Goal: Navigation & Orientation: Find specific page/section

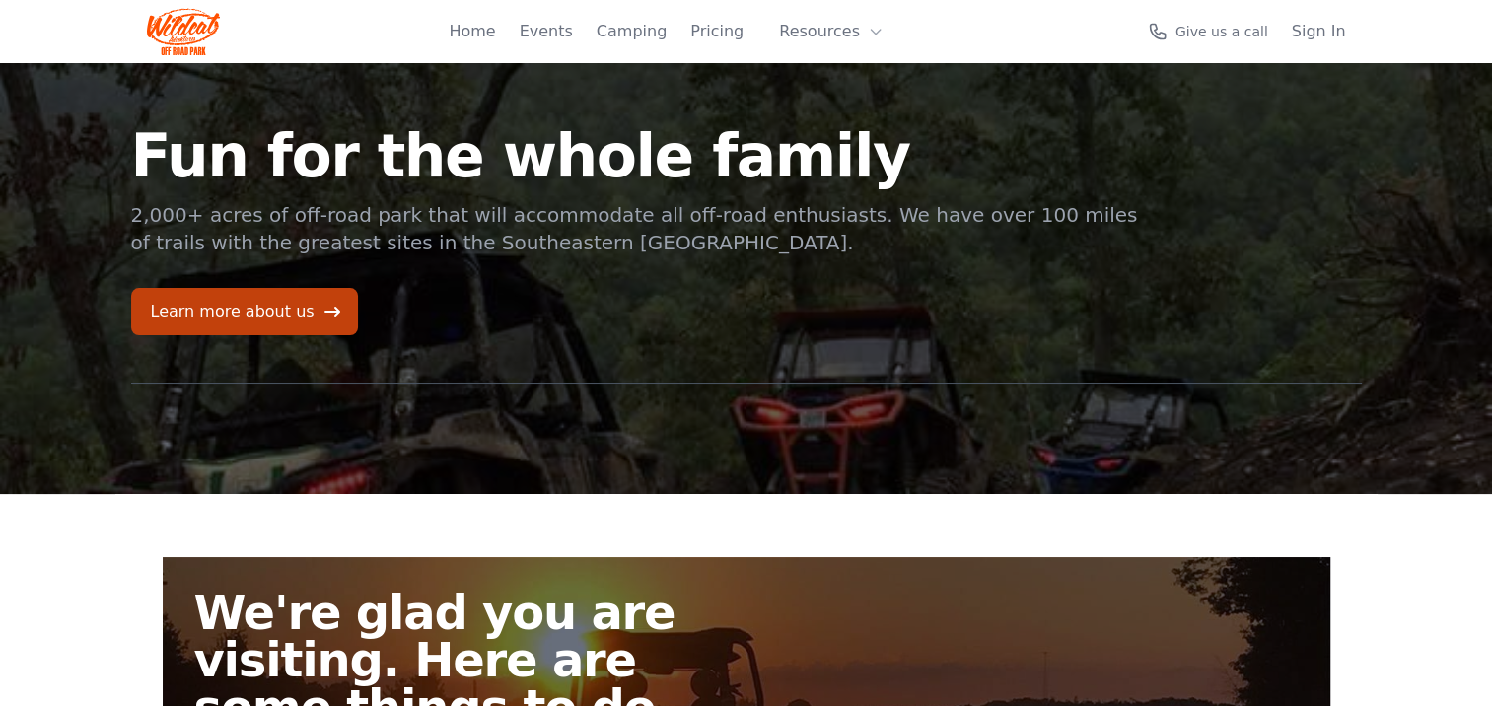
click at [902, 347] on div "Fun for the whole family 2,000+ acres of off-road park that will accommodate al…" at bounding box center [746, 278] width 1262 height 431
click at [1444, 168] on section "Fun for the whole family 2,000+ acres of off-road park that will accommodate al…" at bounding box center [746, 278] width 1492 height 431
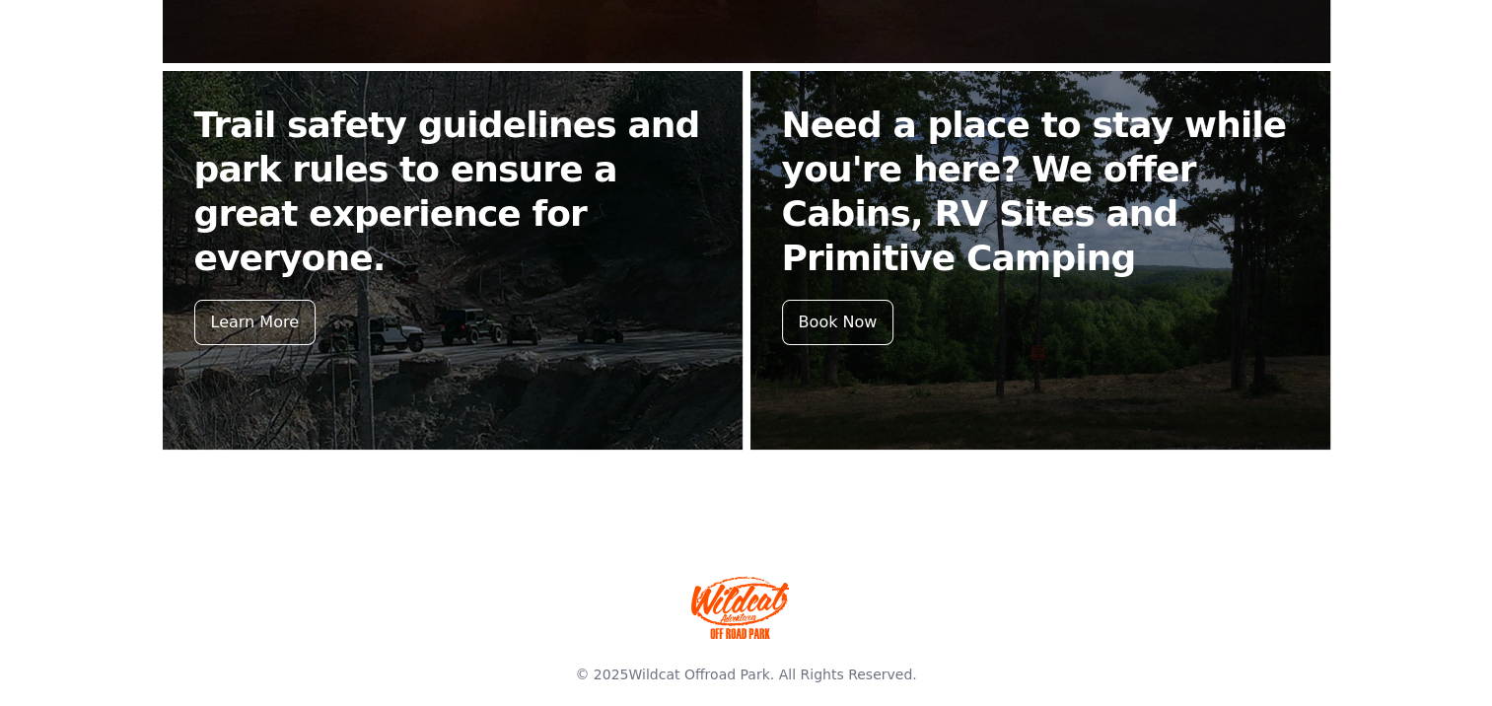
scroll to position [891, 0]
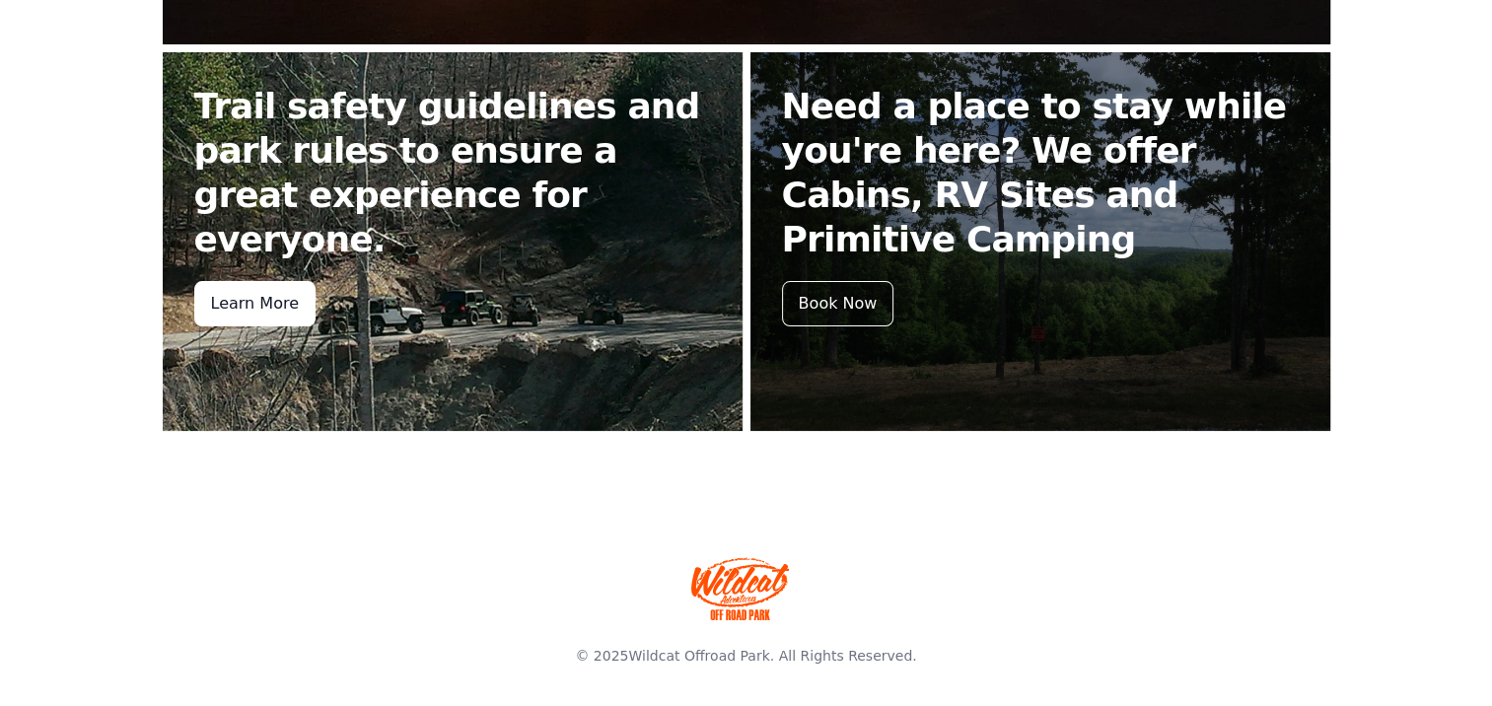
click at [264, 281] on div "Learn More" at bounding box center [254, 303] width 121 height 45
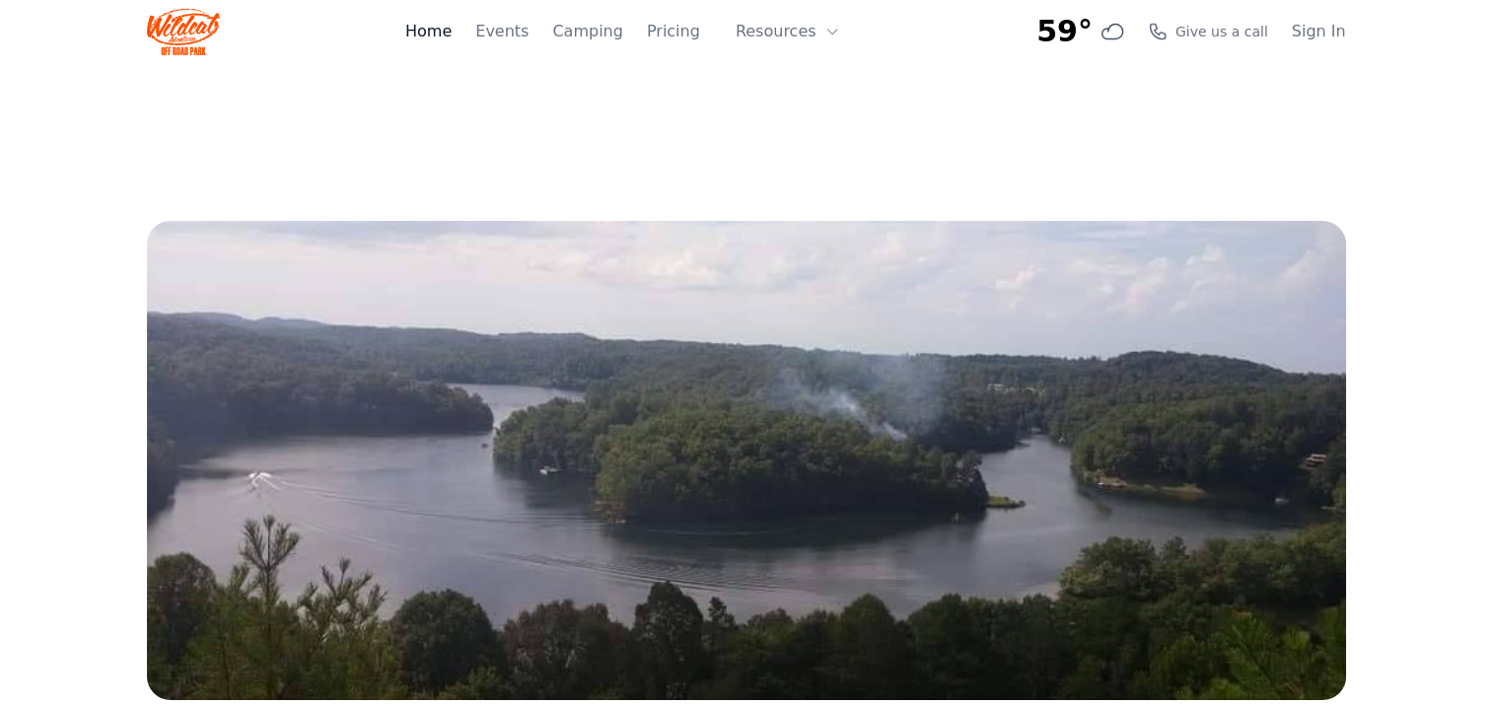
click at [452, 38] on link "Home" at bounding box center [428, 32] width 46 height 24
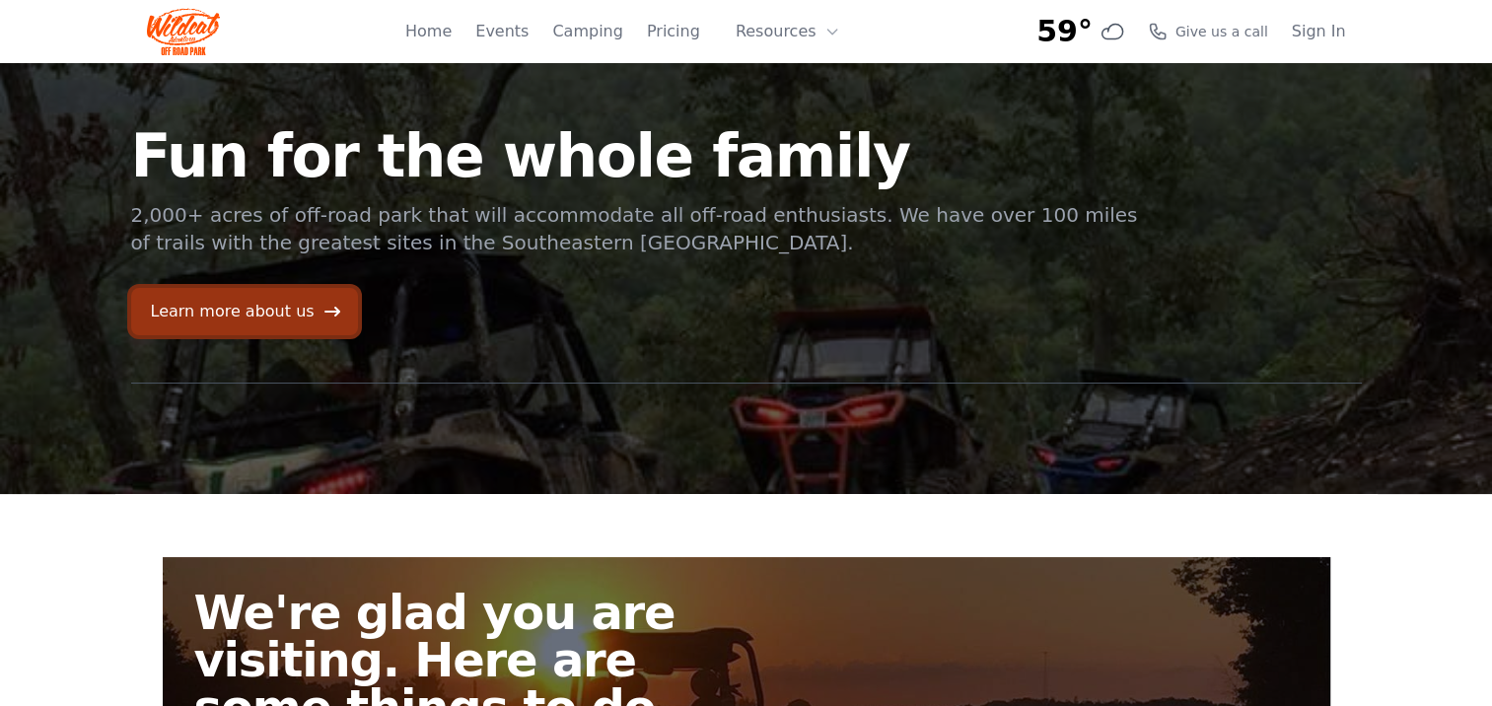
click at [267, 322] on link "Learn more about us" at bounding box center [244, 311] width 227 height 47
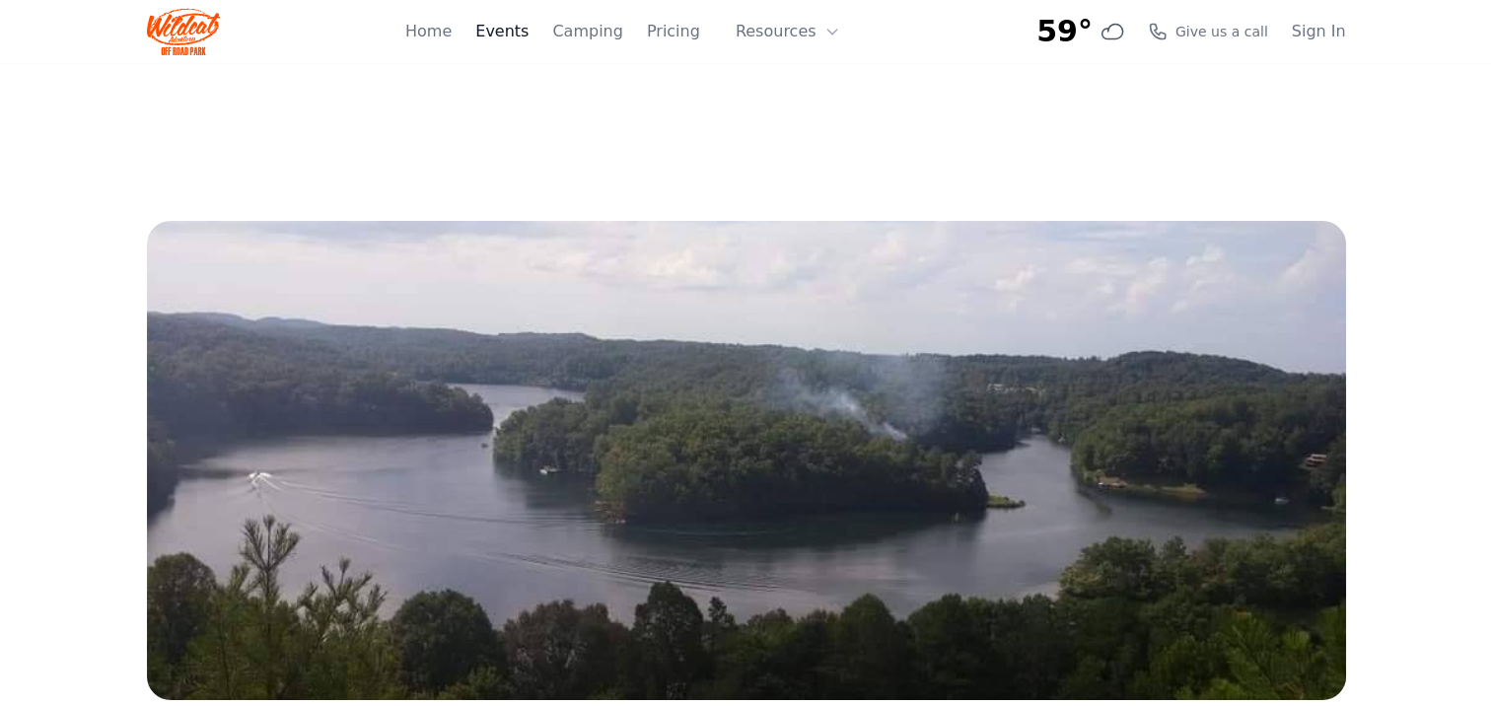
click at [517, 39] on link "Events" at bounding box center [501, 32] width 53 height 24
